Goal: Information Seeking & Learning: Learn about a topic

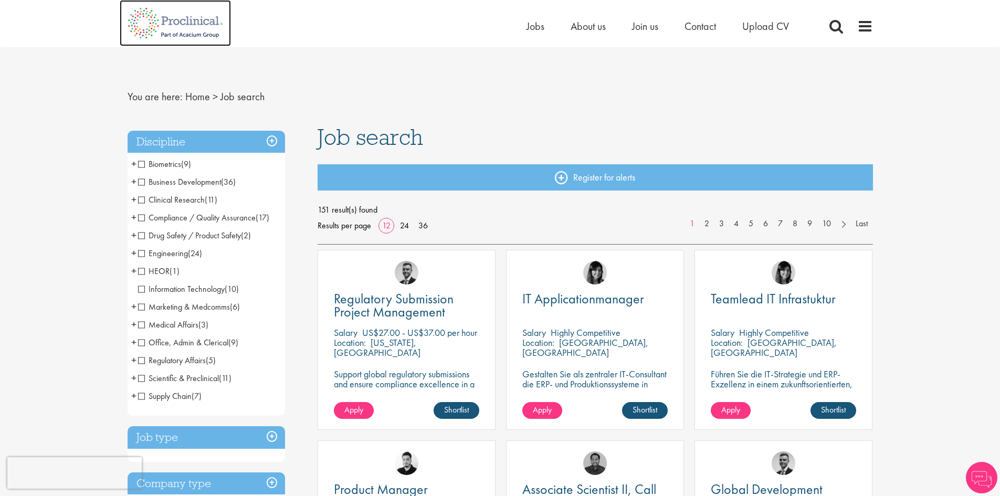
click at [180, 29] on img at bounding box center [175, 23] width 111 height 46
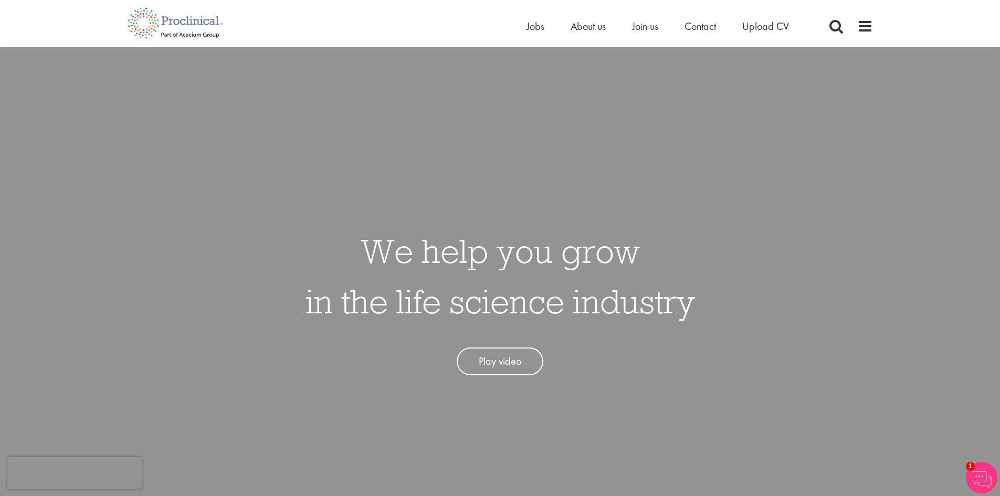
click at [591, 34] on div "Home Jobs About us Join us Contact Upload CV" at bounding box center [670, 28] width 289 height 21
click at [586, 25] on span "About us" at bounding box center [587, 26] width 35 height 14
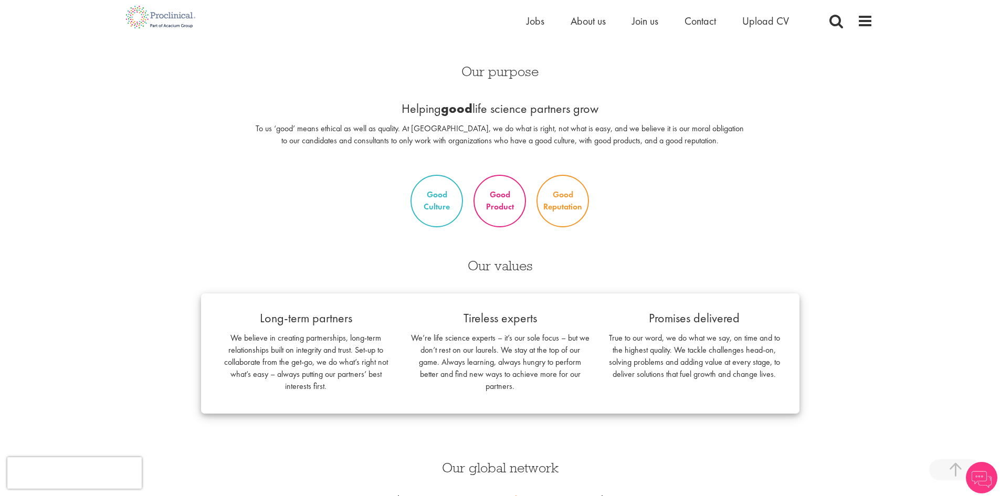
scroll to position [735, 0]
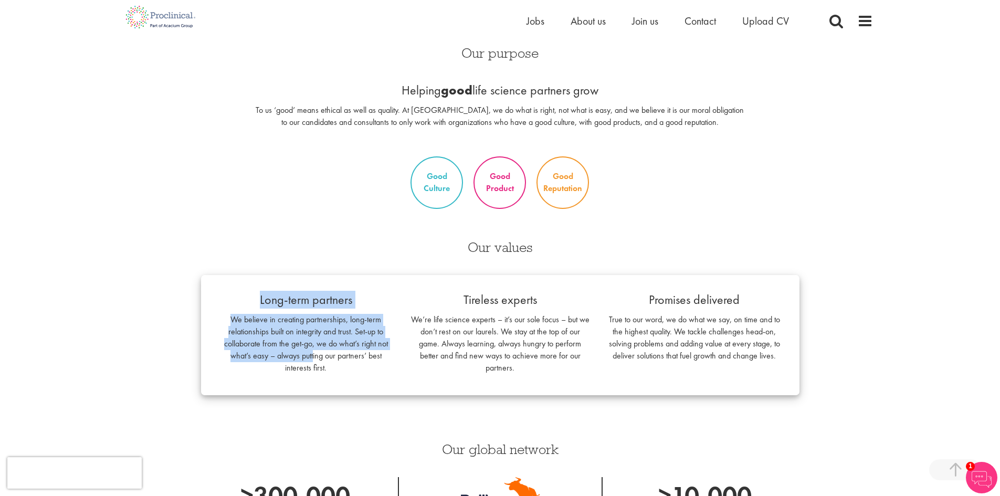
drag, startPoint x: 259, startPoint y: 311, endPoint x: 314, endPoint y: 350, distance: 67.7
click at [314, 350] on div "Long-term partners We believe in creating partnerships, long-term relationships…" at bounding box center [306, 335] width 194 height 89
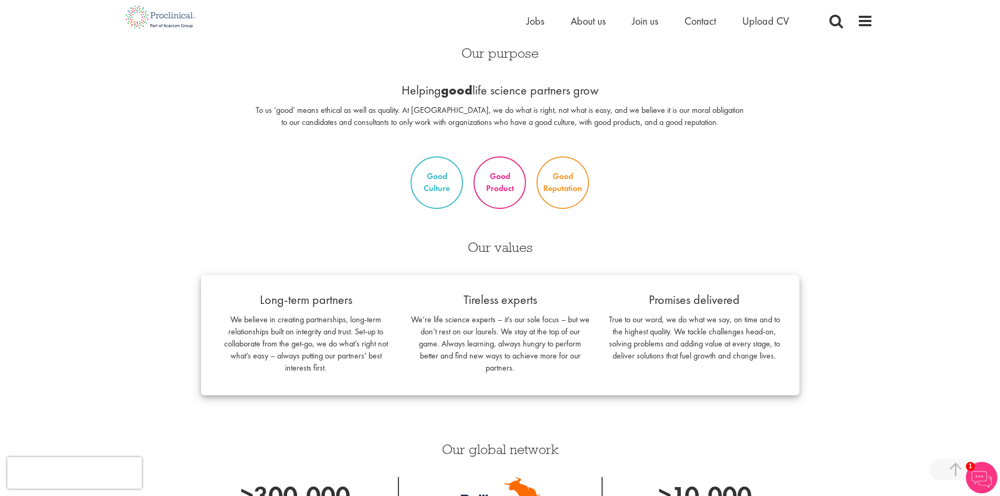
click at [370, 353] on p "We believe in creating partnerships, long-term relationships built on integrity…" at bounding box center [306, 344] width 178 height 60
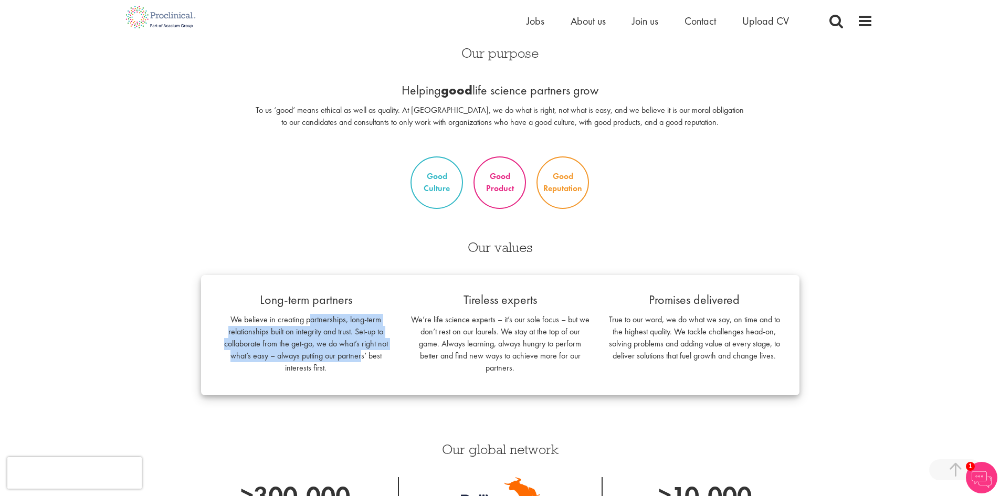
drag, startPoint x: 309, startPoint y: 325, endPoint x: 362, endPoint y: 354, distance: 59.6
click at [362, 354] on p "We believe in creating partnerships, long-term relationships built on integrity…" at bounding box center [306, 344] width 178 height 60
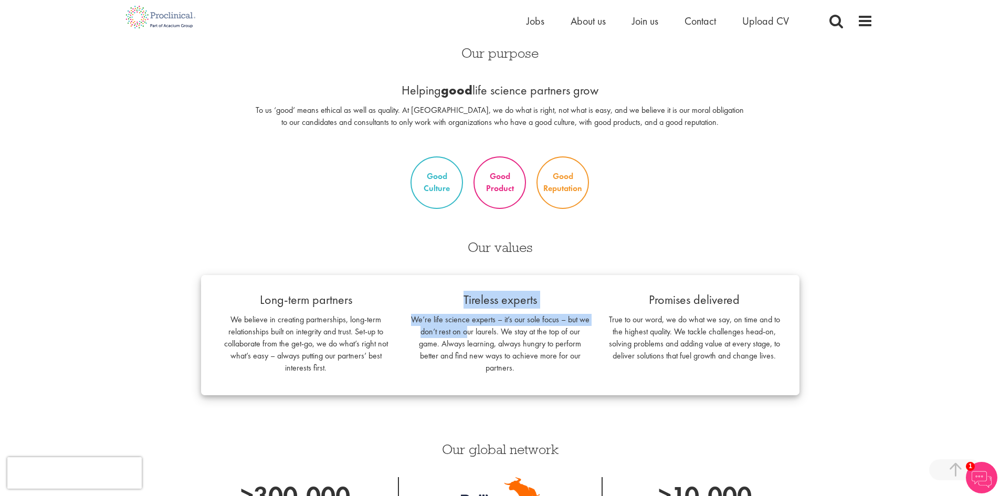
drag, startPoint x: 453, startPoint y: 300, endPoint x: 467, endPoint y: 335, distance: 38.2
click at [467, 335] on div "Tireless experts We’re life science experts – it’s our sole focus – but we don’…" at bounding box center [500, 335] width 194 height 89
click at [520, 344] on p "We’re life science experts – it’s our sole focus – but we don’t rest on our lau…" at bounding box center [500, 344] width 178 height 60
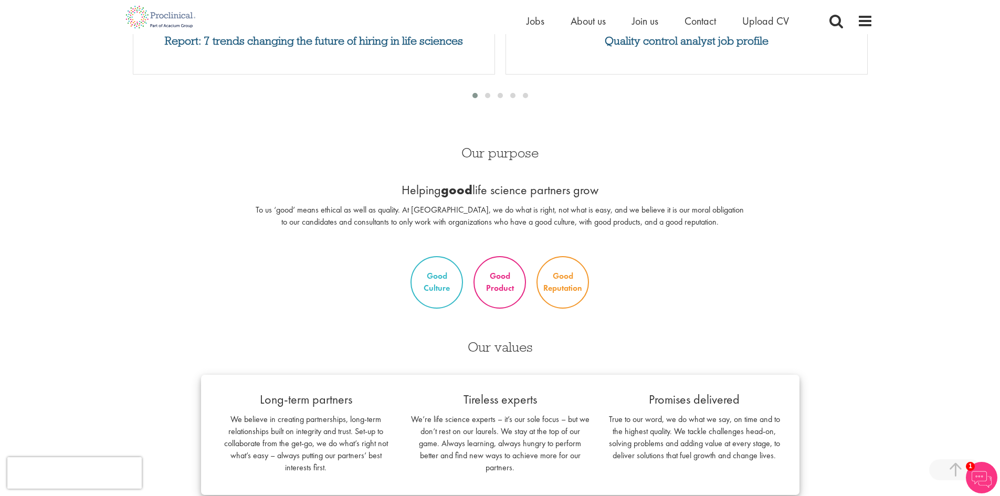
scroll to position [630, 0]
